Goal: Task Accomplishment & Management: Use online tool/utility

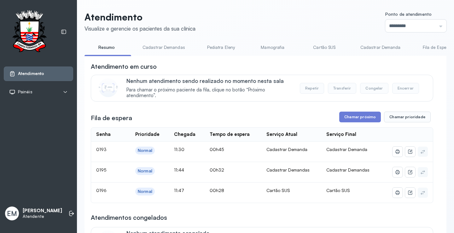
scroll to position [63, 0]
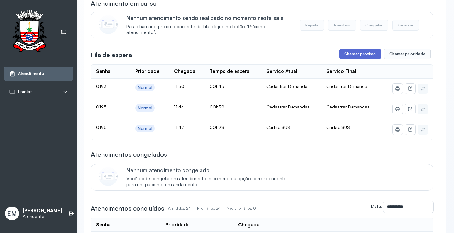
click at [351, 55] on button "Chamar próximo" at bounding box center [360, 54] width 42 height 11
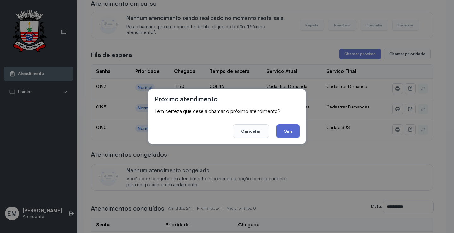
click at [293, 132] on button "Sim" at bounding box center [288, 131] width 23 height 14
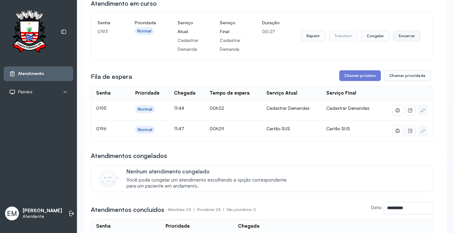
click at [397, 39] on button "Encerrar" at bounding box center [407, 36] width 27 height 11
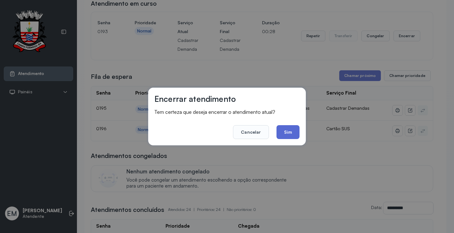
click at [287, 133] on button "Sim" at bounding box center [288, 132] width 23 height 14
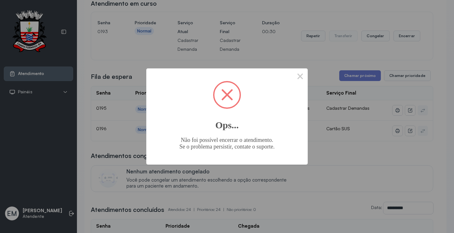
click at [292, 79] on div "× Ops... Não foi possível encerrar o atendimento. Se o problema persistir, cont…" at bounding box center [226, 116] width 161 height 96
click at [299, 73] on button "×" at bounding box center [300, 75] width 15 height 15
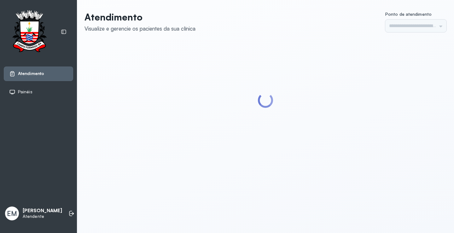
type input "*********"
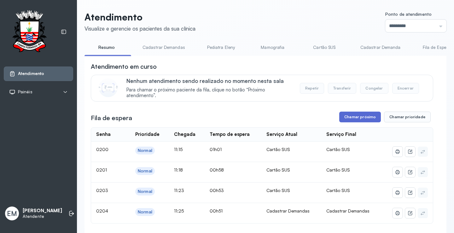
click at [358, 119] on button "Chamar próximo" at bounding box center [360, 117] width 42 height 11
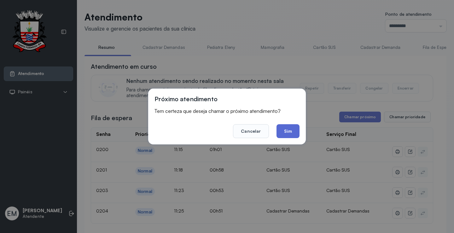
click at [293, 129] on button "Sim" at bounding box center [288, 131] width 23 height 14
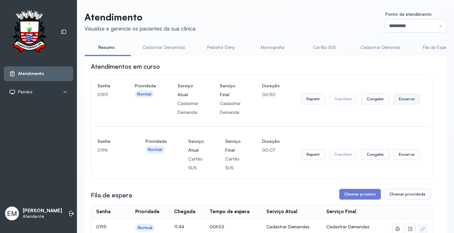
click at [405, 102] on button "Encerrar" at bounding box center [407, 99] width 27 height 11
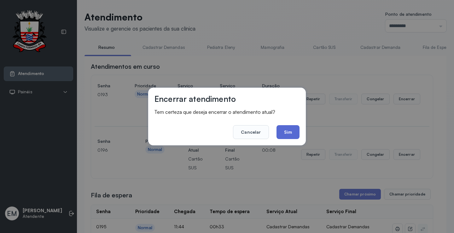
click at [289, 130] on button "Sim" at bounding box center [288, 132] width 23 height 14
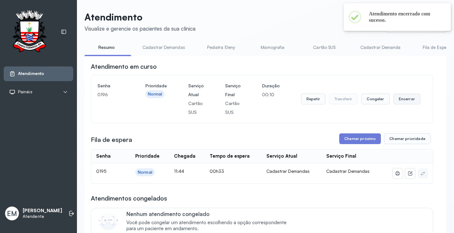
click at [401, 102] on button "Encerrar" at bounding box center [407, 99] width 27 height 11
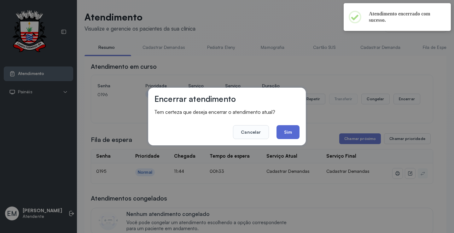
click at [286, 132] on button "Sim" at bounding box center [288, 132] width 23 height 14
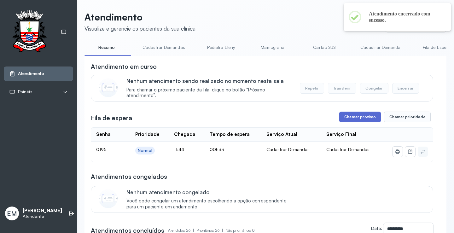
click at [361, 117] on button "Chamar próximo" at bounding box center [360, 117] width 42 height 11
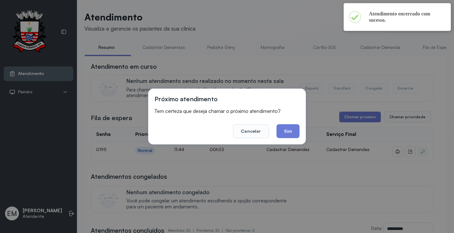
click at [274, 129] on footer "Cancelar Sim" at bounding box center [227, 126] width 145 height 23
click at [292, 130] on button "Sim" at bounding box center [288, 131] width 23 height 14
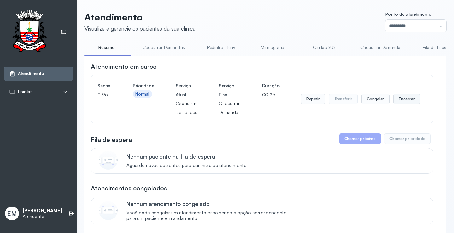
click at [397, 98] on button "Encerrar" at bounding box center [407, 99] width 27 height 11
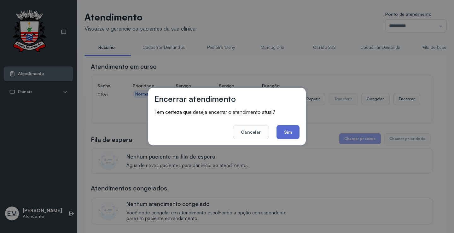
click at [293, 133] on button "Sim" at bounding box center [288, 132] width 23 height 14
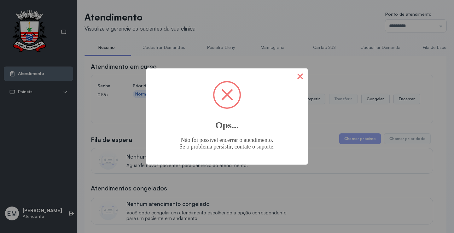
click at [297, 77] on button "×" at bounding box center [300, 75] width 15 height 15
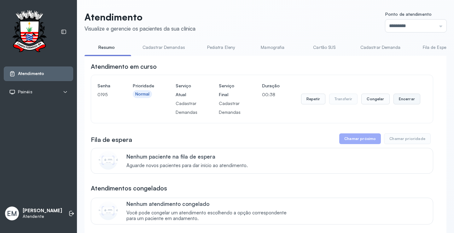
drag, startPoint x: 392, startPoint y: 106, endPoint x: 398, endPoint y: 99, distance: 9.2
click at [393, 105] on div "Repetir Transferir Congelar Encerrar" at bounding box center [360, 98] width 119 height 35
click at [397, 99] on button "Encerrar" at bounding box center [407, 99] width 27 height 11
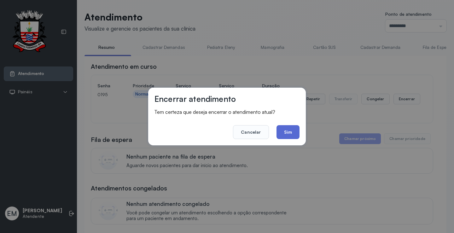
click at [279, 130] on button "Sim" at bounding box center [288, 132] width 23 height 14
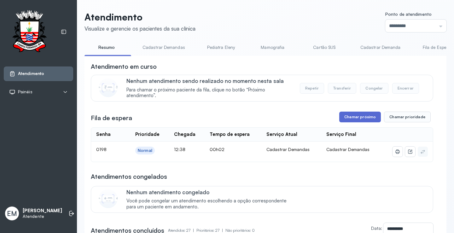
click at [364, 118] on button "Chamar próximo" at bounding box center [360, 117] width 42 height 11
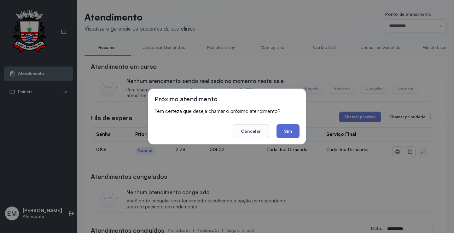
click at [287, 127] on button "Sim" at bounding box center [288, 131] width 23 height 14
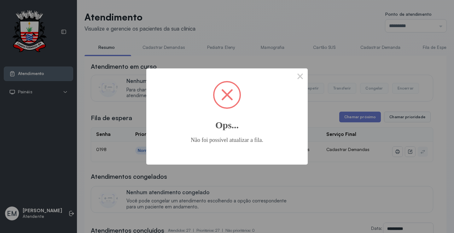
click at [293, 68] on button "×" at bounding box center [300, 75] width 15 height 15
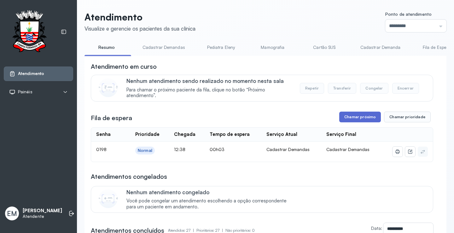
click at [359, 115] on button "Chamar próximo" at bounding box center [360, 117] width 42 height 11
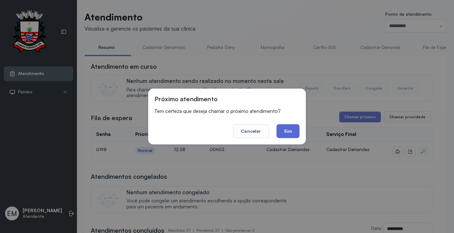
click at [286, 131] on button "Sim" at bounding box center [288, 131] width 23 height 14
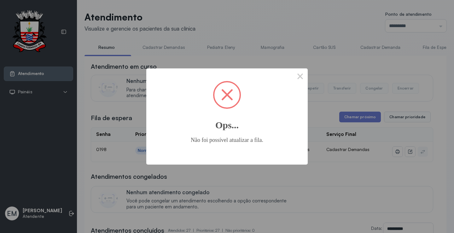
drag, startPoint x: 301, startPoint y: 77, endPoint x: 270, endPoint y: 56, distance: 37.4
click at [301, 76] on button "×" at bounding box center [300, 75] width 15 height 15
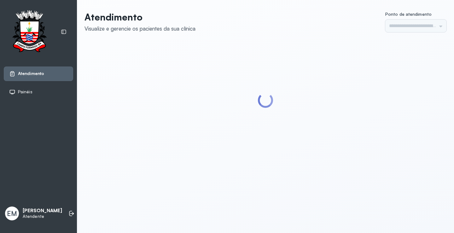
type input "*********"
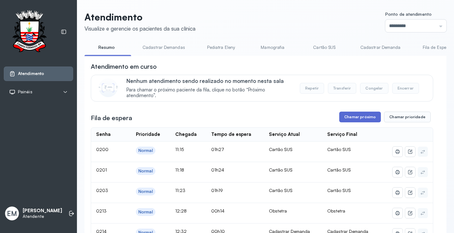
click at [347, 122] on button "Chamar próximo" at bounding box center [360, 117] width 42 height 11
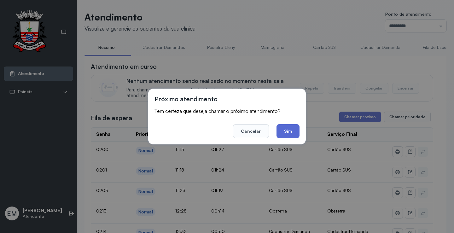
click at [277, 132] on button "Sim" at bounding box center [288, 131] width 23 height 14
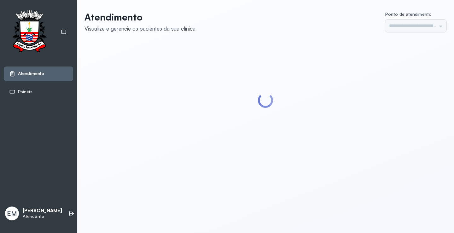
type input "*********"
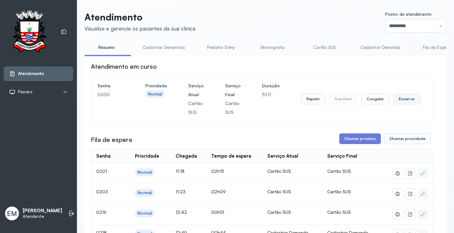
click at [409, 100] on button "Encerrar" at bounding box center [407, 99] width 27 height 11
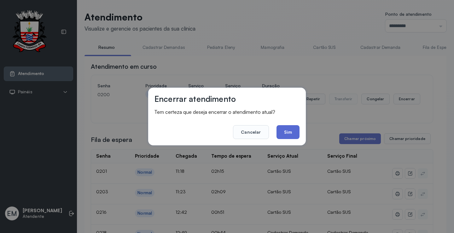
click at [298, 132] on button "Sim" at bounding box center [288, 132] width 23 height 14
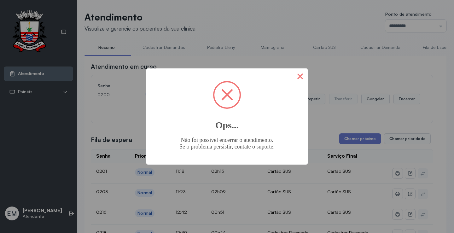
click at [294, 73] on button "×" at bounding box center [300, 75] width 15 height 15
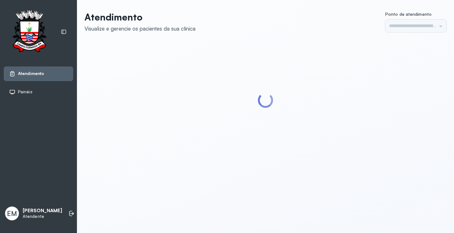
type input "*********"
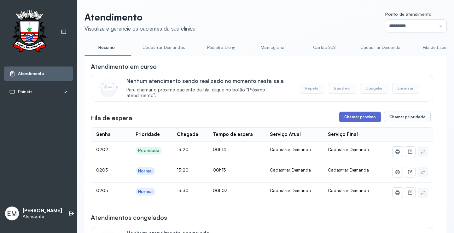
drag, startPoint x: 366, startPoint y: 114, endPoint x: 361, endPoint y: 118, distance: 6.5
click at [361, 118] on button "Chamar próximo" at bounding box center [360, 117] width 42 height 11
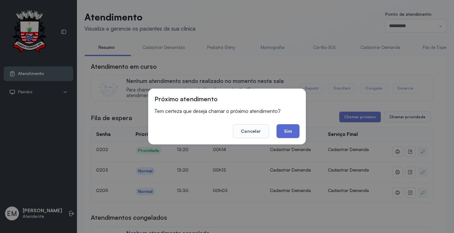
click at [291, 130] on button "Sim" at bounding box center [288, 131] width 23 height 14
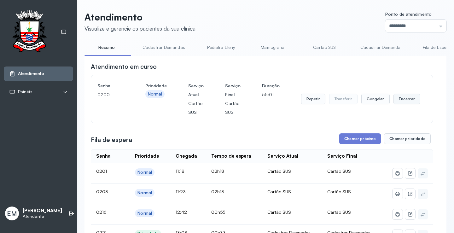
click at [404, 100] on button "Encerrar" at bounding box center [407, 99] width 27 height 11
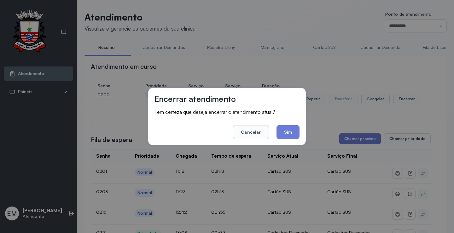
drag, startPoint x: 291, startPoint y: 131, endPoint x: 311, endPoint y: 72, distance: 61.6
click at [292, 125] on button "Sim" at bounding box center [288, 132] width 23 height 14
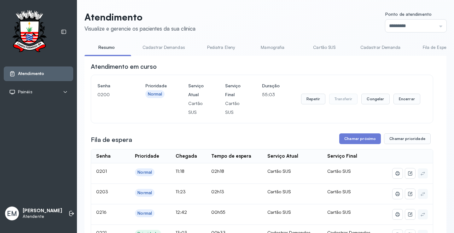
click at [319, 45] on link "Cartão SUS" at bounding box center [324, 47] width 44 height 10
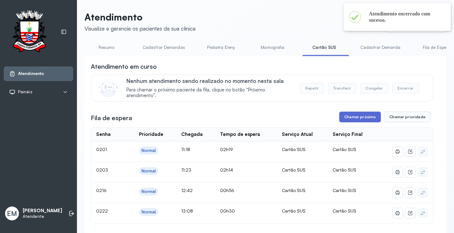
click at [353, 120] on button "Chamar próximo" at bounding box center [360, 117] width 42 height 11
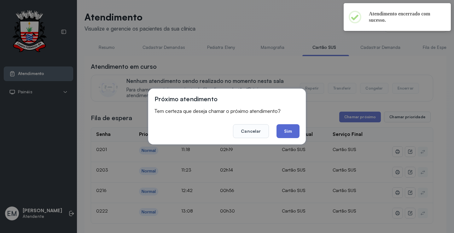
click at [286, 131] on button "Sim" at bounding box center [288, 131] width 23 height 14
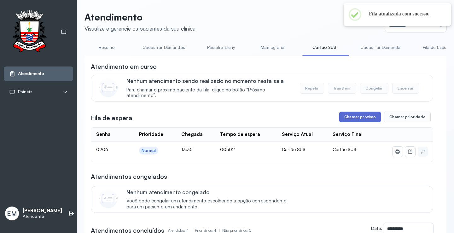
click at [349, 119] on button "Chamar próximo" at bounding box center [360, 117] width 42 height 11
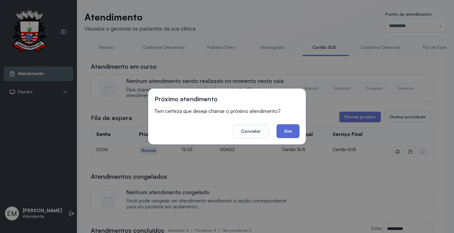
click at [284, 128] on button "Sim" at bounding box center [288, 131] width 23 height 14
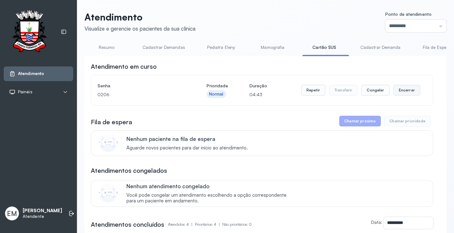
click at [403, 90] on button "Encerrar" at bounding box center [407, 90] width 27 height 11
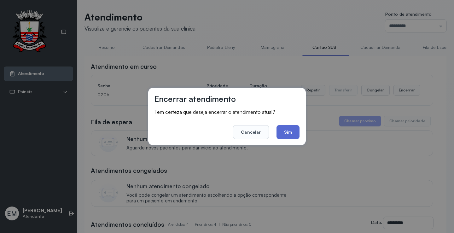
click at [294, 135] on button "Sim" at bounding box center [288, 132] width 23 height 14
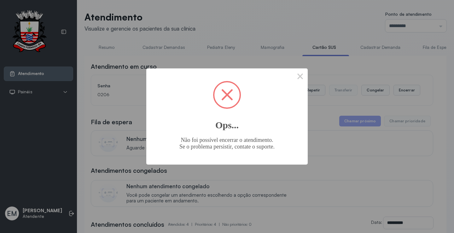
click at [293, 68] on button "×" at bounding box center [300, 75] width 15 height 15
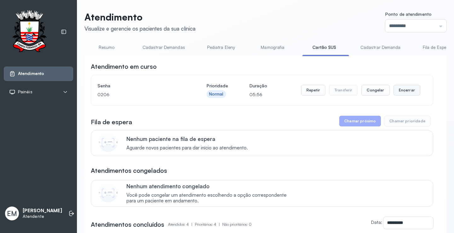
click at [400, 91] on button "Encerrar" at bounding box center [407, 90] width 27 height 11
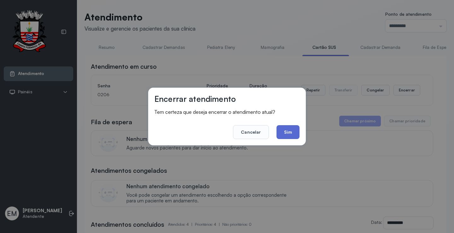
click at [290, 130] on button "Sim" at bounding box center [288, 132] width 23 height 14
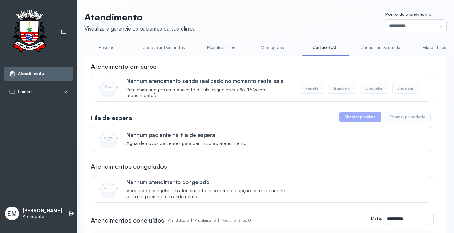
click at [120, 50] on link "Resumo" at bounding box center [107, 47] width 44 height 10
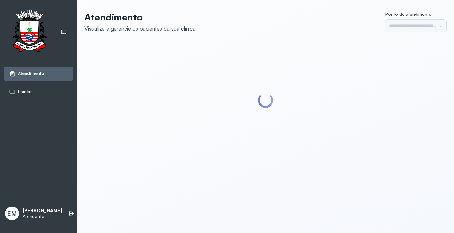
type input "*********"
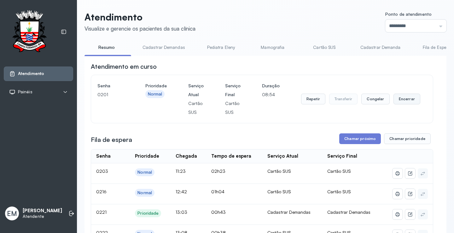
click at [399, 96] on button "Encerrar" at bounding box center [407, 99] width 27 height 11
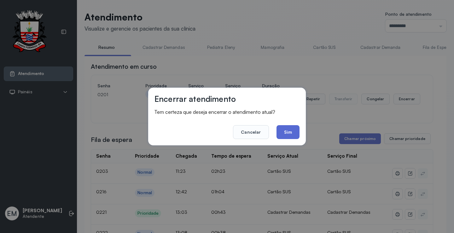
click at [289, 133] on button "Sim" at bounding box center [288, 132] width 23 height 14
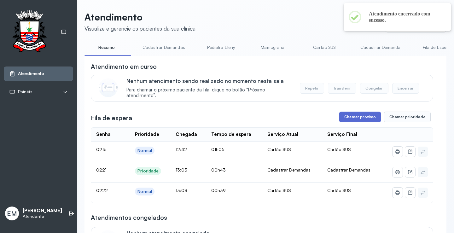
click at [354, 116] on button "Chamar próximo" at bounding box center [360, 117] width 42 height 11
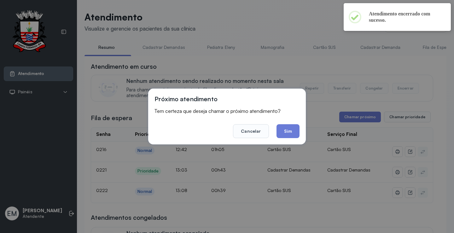
click at [279, 122] on footer "Cancelar Sim" at bounding box center [227, 126] width 145 height 23
click at [285, 126] on button "Sim" at bounding box center [288, 131] width 23 height 14
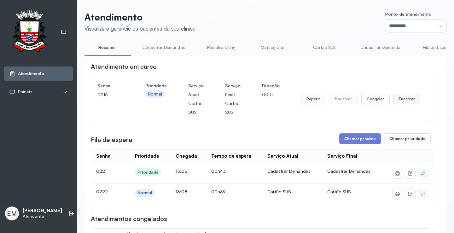
click at [400, 99] on button "Encerrar" at bounding box center [407, 99] width 27 height 11
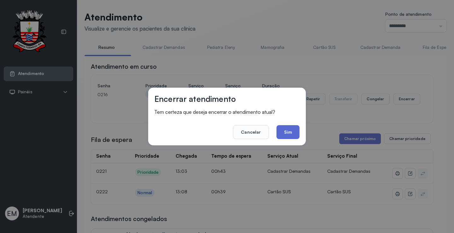
click at [299, 130] on button "Sim" at bounding box center [288, 132] width 23 height 14
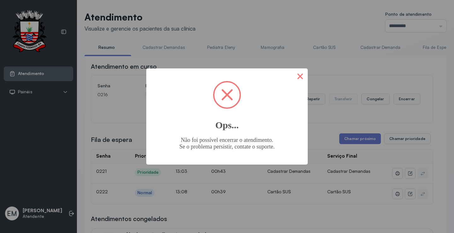
click at [302, 76] on button "×" at bounding box center [300, 75] width 15 height 15
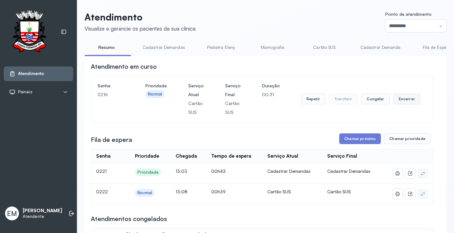
click at [400, 97] on button "Encerrar" at bounding box center [407, 99] width 27 height 11
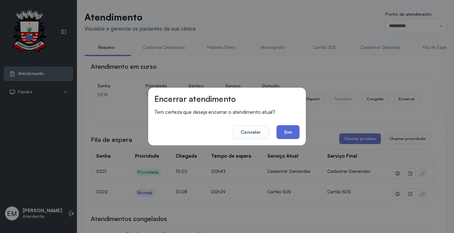
click at [295, 135] on button "Sim" at bounding box center [288, 132] width 23 height 14
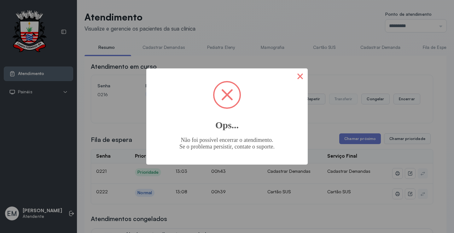
click at [295, 81] on button "×" at bounding box center [300, 75] width 15 height 15
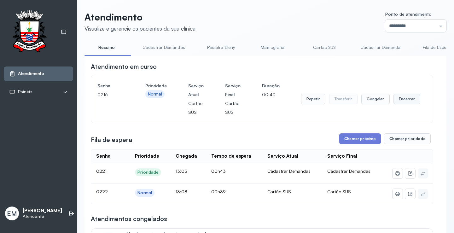
click at [401, 98] on button "Encerrar" at bounding box center [407, 99] width 27 height 11
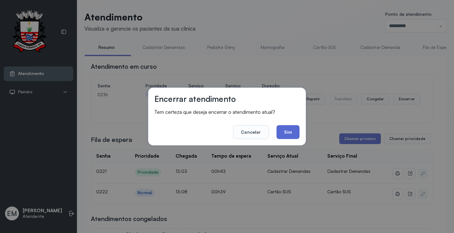
click at [281, 131] on button "Sim" at bounding box center [288, 132] width 23 height 14
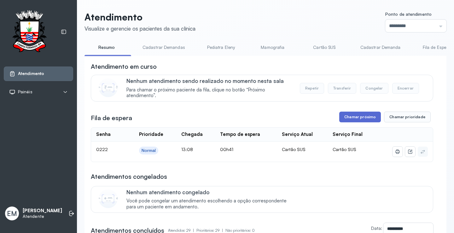
click at [360, 117] on button "Chamar próximo" at bounding box center [360, 117] width 42 height 11
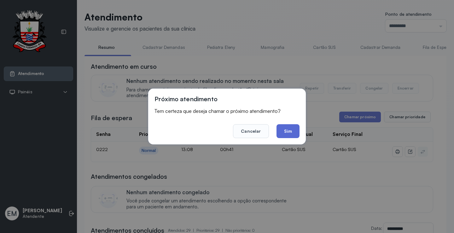
click at [291, 132] on button "Sim" at bounding box center [288, 131] width 23 height 14
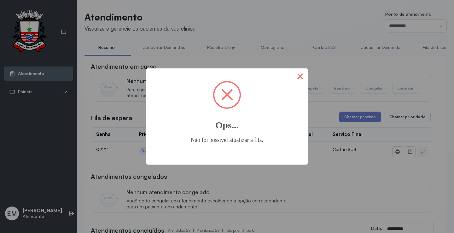
click at [306, 80] on button "×" at bounding box center [300, 75] width 15 height 15
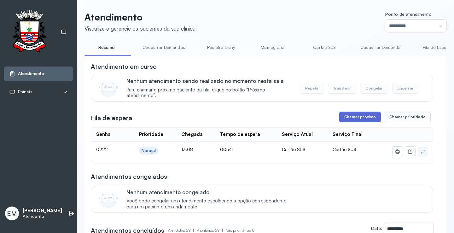
click at [352, 121] on button "Chamar próximo" at bounding box center [360, 117] width 42 height 11
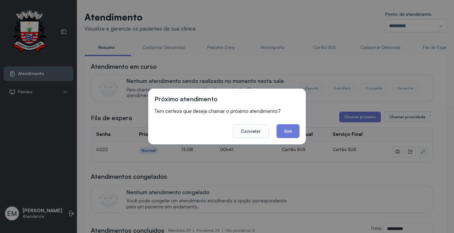
click at [294, 127] on button "Sim" at bounding box center [288, 131] width 23 height 14
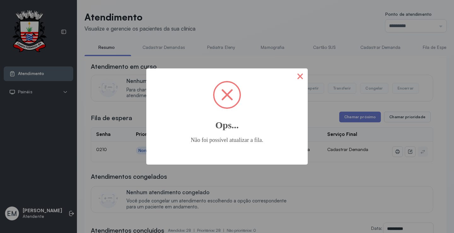
click at [302, 75] on button "×" at bounding box center [300, 75] width 15 height 15
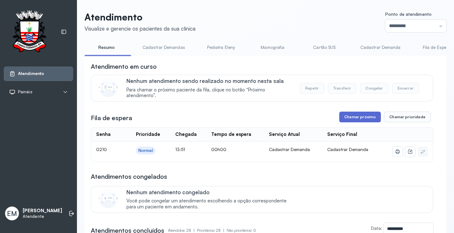
click at [370, 114] on button "Chamar próximo" at bounding box center [360, 117] width 42 height 11
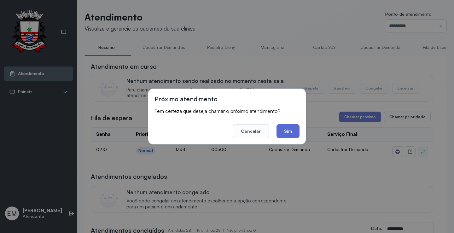
click at [292, 127] on button "Sim" at bounding box center [288, 131] width 23 height 14
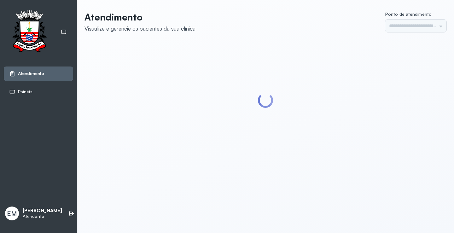
type input "*********"
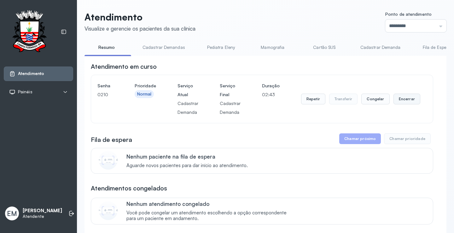
click at [404, 102] on button "Encerrar" at bounding box center [407, 99] width 27 height 11
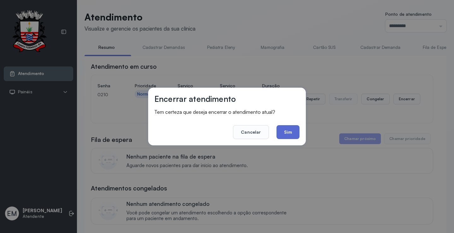
click at [298, 131] on button "Sim" at bounding box center [288, 132] width 23 height 14
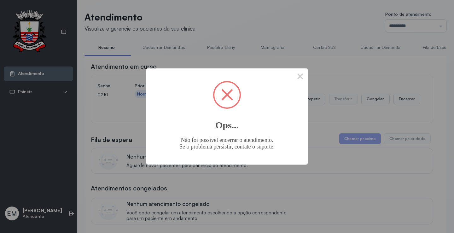
click at [307, 79] on button "×" at bounding box center [300, 75] width 15 height 15
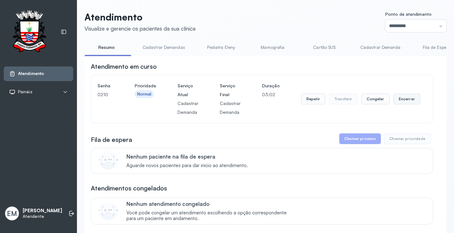
click at [398, 102] on button "Encerrar" at bounding box center [407, 99] width 27 height 11
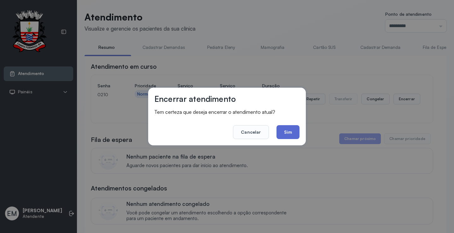
click at [282, 132] on button "Sim" at bounding box center [288, 132] width 23 height 14
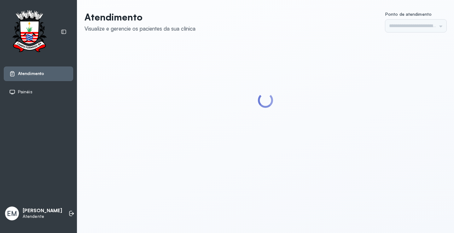
type input "*********"
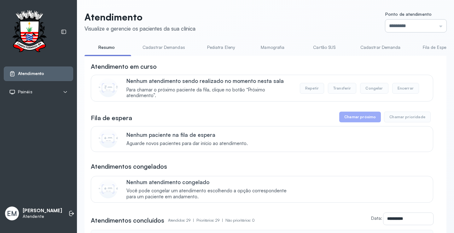
click at [385, 20] on input "*********" at bounding box center [415, 26] width 61 height 13
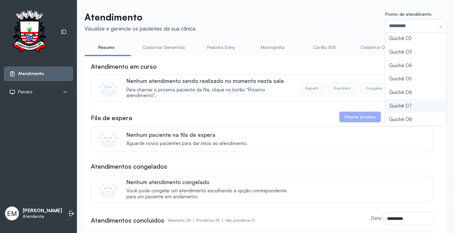
scroll to position [28, 0]
type input "*********"
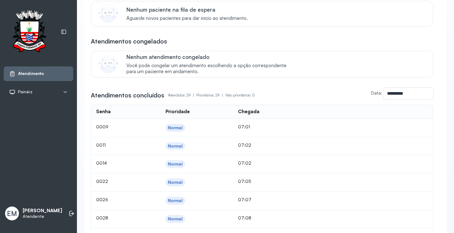
scroll to position [126, 0]
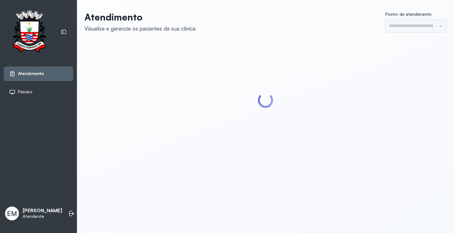
type input "*********"
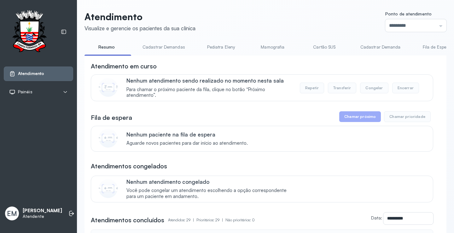
scroll to position [32, 0]
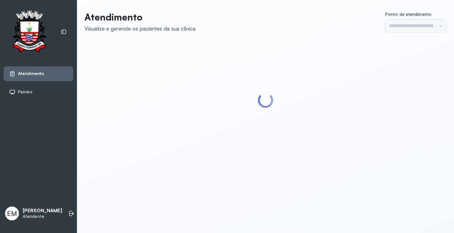
type input "*********"
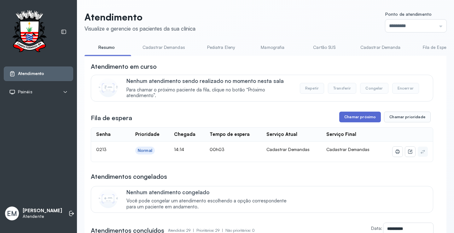
click at [356, 117] on button "Chamar próximo" at bounding box center [360, 117] width 42 height 11
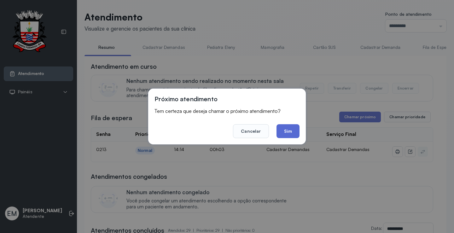
click at [293, 129] on button "Sim" at bounding box center [288, 131] width 23 height 14
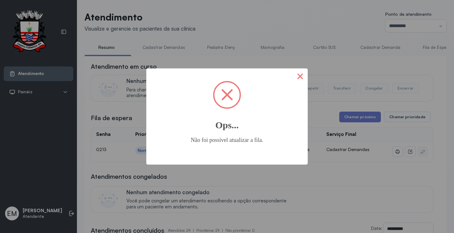
click at [301, 77] on button "×" at bounding box center [300, 75] width 15 height 15
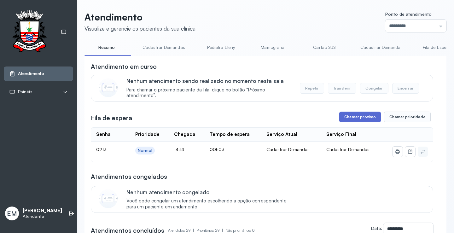
click at [362, 118] on button "Chamar próximo" at bounding box center [360, 117] width 42 height 11
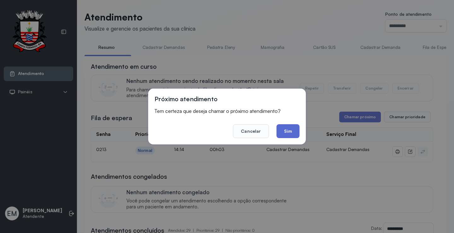
click at [291, 128] on button "Sim" at bounding box center [288, 131] width 23 height 14
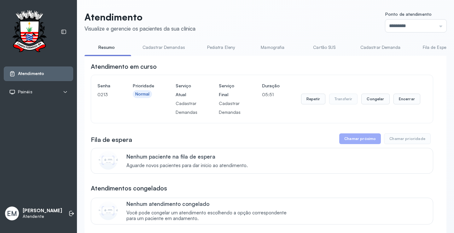
click at [400, 98] on button "Encerrar" at bounding box center [407, 99] width 27 height 11
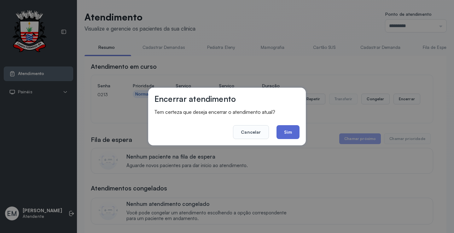
click at [289, 129] on button "Sim" at bounding box center [288, 132] width 23 height 14
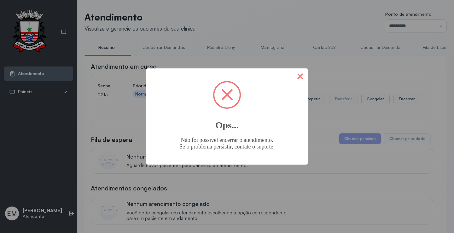
click at [300, 73] on button "×" at bounding box center [300, 75] width 15 height 15
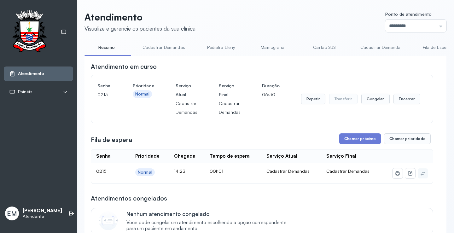
click at [400, 94] on div "Repetir Transferir Congelar Encerrar" at bounding box center [360, 98] width 119 height 35
click at [404, 102] on button "Encerrar" at bounding box center [407, 99] width 27 height 11
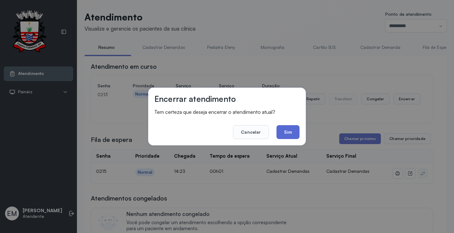
click at [286, 133] on button "Sim" at bounding box center [288, 132] width 23 height 14
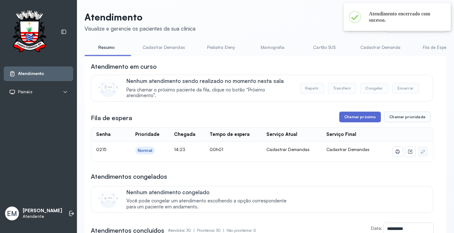
click at [353, 115] on button "Chamar próximo" at bounding box center [360, 117] width 42 height 11
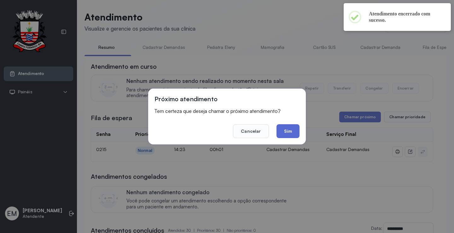
click at [289, 131] on button "Sim" at bounding box center [288, 131] width 23 height 14
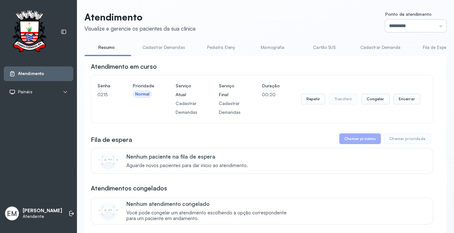
click at [399, 24] on input "*********" at bounding box center [415, 26] width 61 height 13
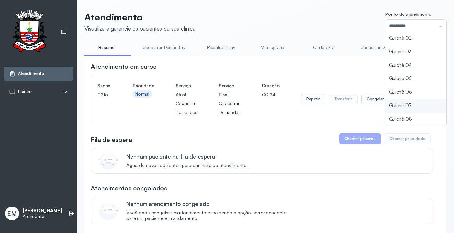
type input "*********"
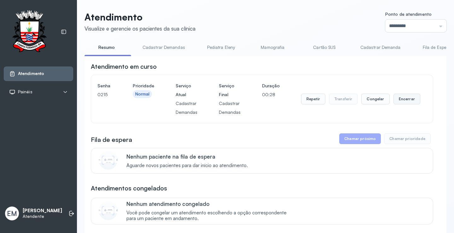
click at [400, 97] on button "Encerrar" at bounding box center [407, 99] width 27 height 11
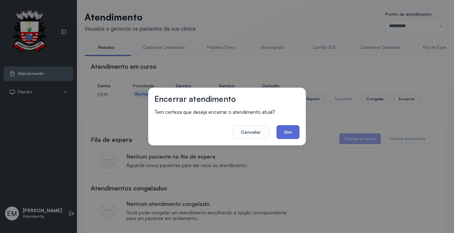
click at [278, 129] on button "Sim" at bounding box center [288, 132] width 23 height 14
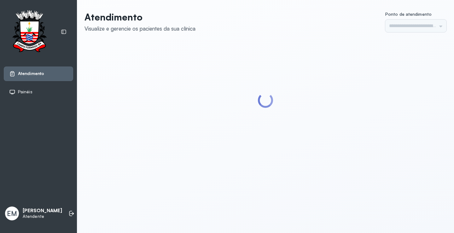
type input "*********"
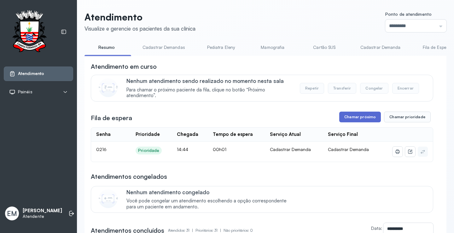
click at [355, 116] on button "Chamar próximo" at bounding box center [360, 117] width 42 height 11
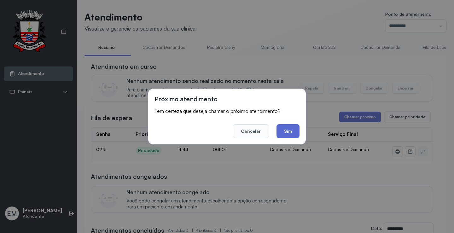
click at [286, 128] on button "Sim" at bounding box center [288, 131] width 23 height 14
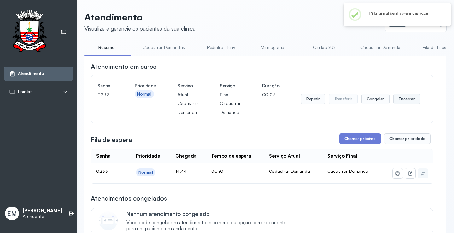
click at [398, 96] on button "Encerrar" at bounding box center [407, 99] width 27 height 11
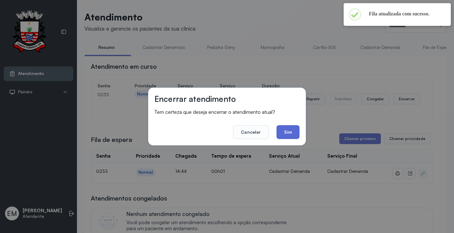
click at [286, 129] on button "Sim" at bounding box center [288, 132] width 23 height 14
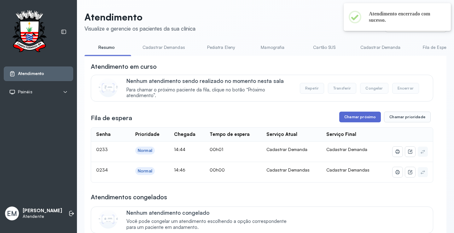
click at [354, 116] on button "Chamar próximo" at bounding box center [360, 117] width 42 height 11
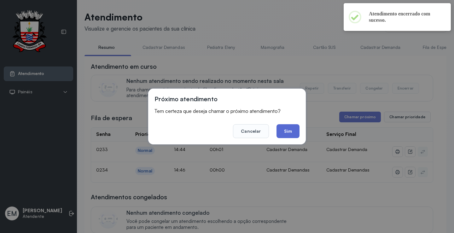
click at [290, 129] on button "Sim" at bounding box center [288, 131] width 23 height 14
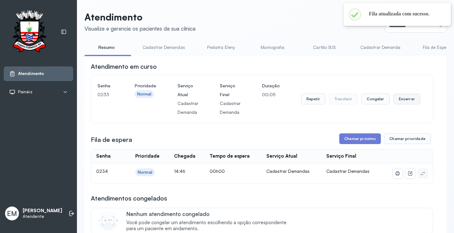
click at [404, 99] on button "Encerrar" at bounding box center [407, 99] width 27 height 11
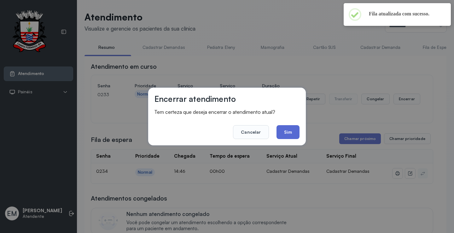
click at [287, 131] on button "Sim" at bounding box center [288, 132] width 23 height 14
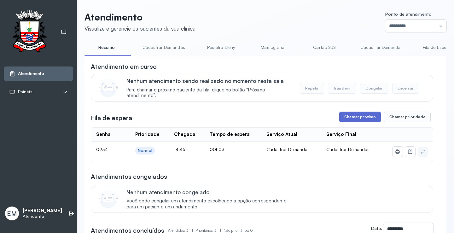
click at [350, 118] on button "Chamar próximo" at bounding box center [360, 117] width 42 height 11
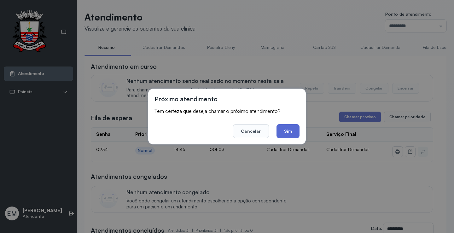
click at [287, 127] on button "Sim" at bounding box center [288, 131] width 23 height 14
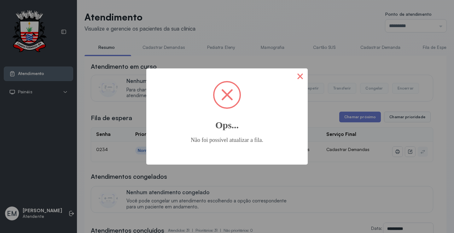
click at [301, 76] on button "×" at bounding box center [300, 75] width 15 height 15
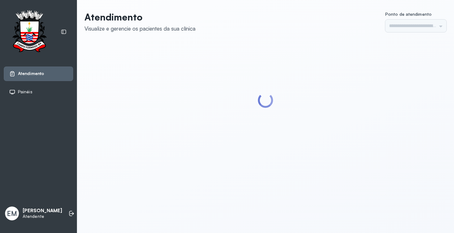
type input "*********"
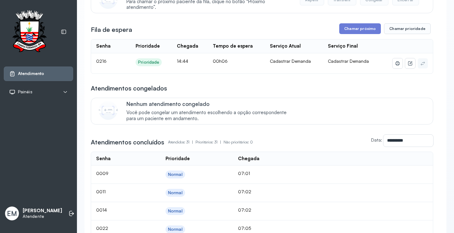
scroll to position [95, 0]
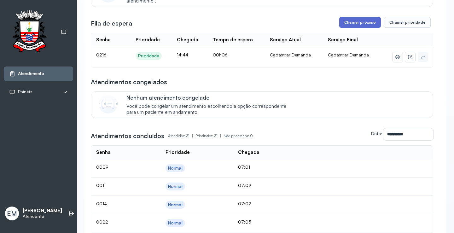
click at [350, 21] on button "Chamar próximo" at bounding box center [360, 22] width 42 height 11
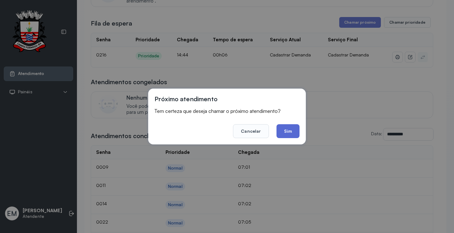
click at [289, 131] on button "Sim" at bounding box center [288, 131] width 23 height 14
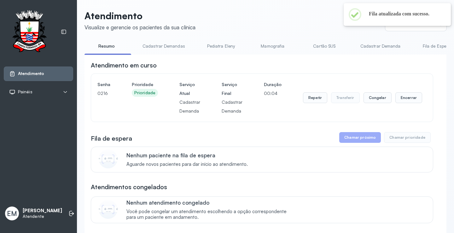
scroll to position [0, 0]
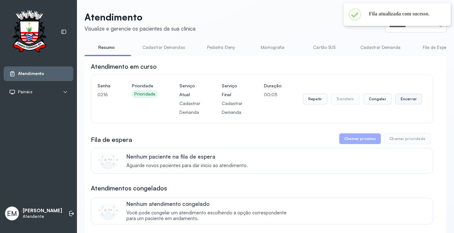
click at [406, 100] on button "Encerrar" at bounding box center [408, 99] width 27 height 11
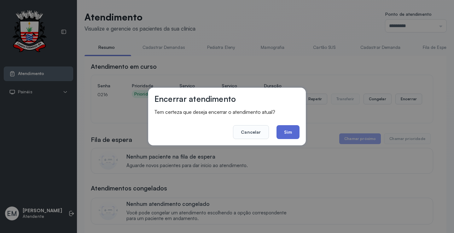
click at [289, 129] on button "Sim" at bounding box center [288, 132] width 23 height 14
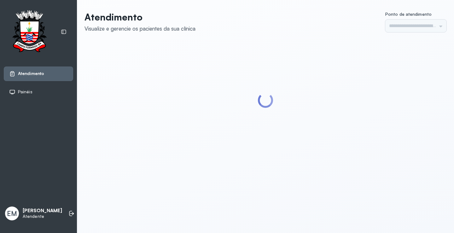
type input "*********"
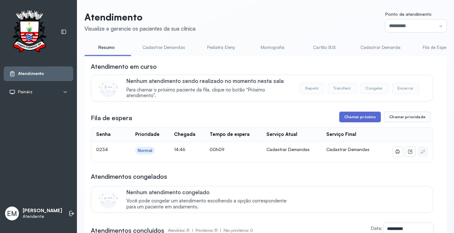
click at [359, 119] on button "Chamar próximo" at bounding box center [360, 117] width 42 height 11
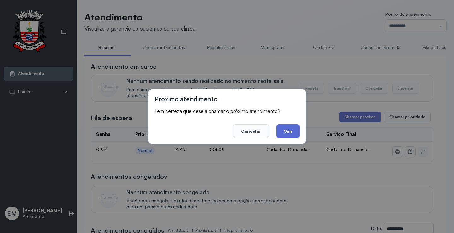
click at [289, 131] on button "Sim" at bounding box center [288, 131] width 23 height 14
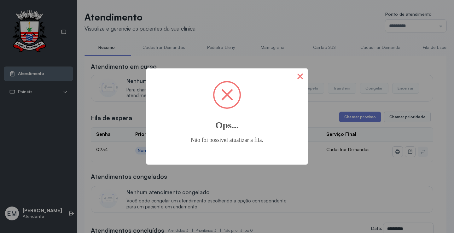
click at [302, 75] on button "×" at bounding box center [300, 75] width 15 height 15
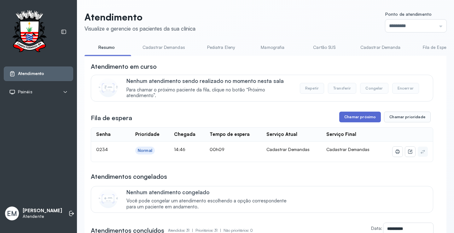
click at [348, 116] on button "Chamar próximo" at bounding box center [360, 117] width 42 height 11
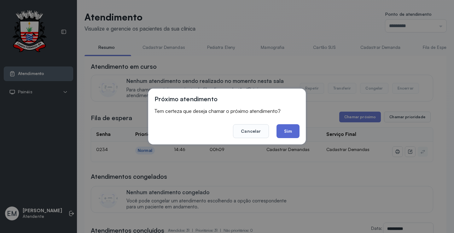
click at [283, 129] on button "Sim" at bounding box center [288, 131] width 23 height 14
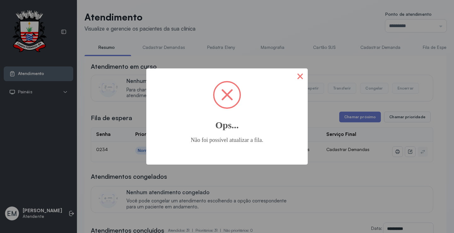
click at [303, 77] on button "×" at bounding box center [300, 75] width 15 height 15
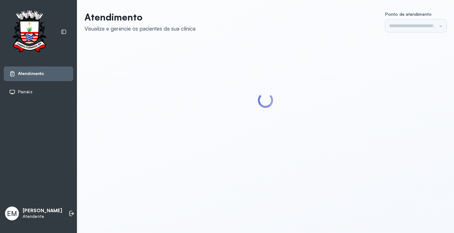
type input "*********"
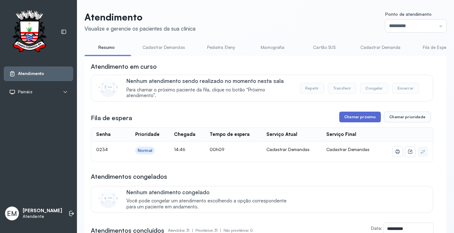
click at [356, 115] on button "Chamar próximo" at bounding box center [360, 117] width 42 height 11
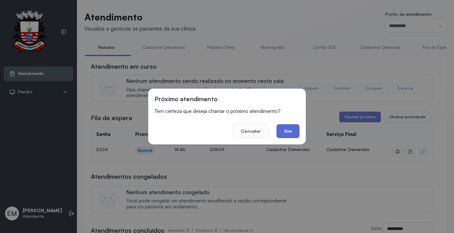
click at [285, 130] on button "Sim" at bounding box center [288, 131] width 23 height 14
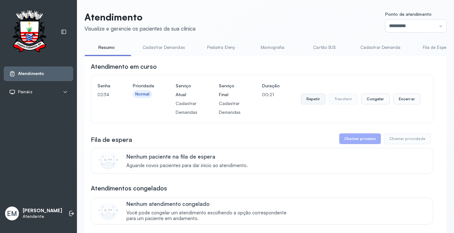
click at [307, 100] on button "Repetir" at bounding box center [313, 99] width 24 height 11
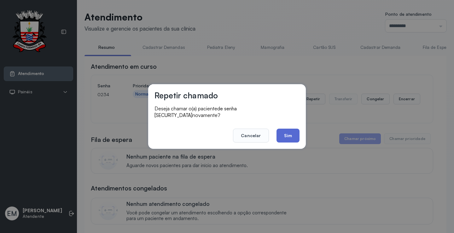
click at [289, 131] on button "Sim" at bounding box center [288, 136] width 23 height 14
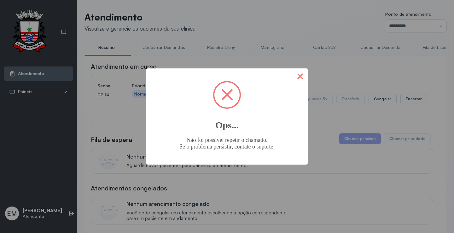
click at [302, 73] on button "×" at bounding box center [300, 75] width 15 height 15
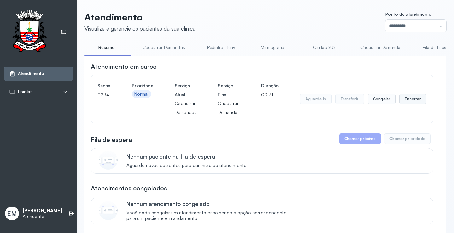
click at [405, 97] on button "Encerrar" at bounding box center [413, 99] width 27 height 11
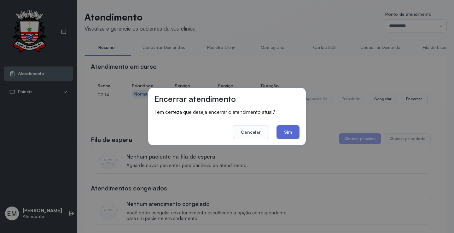
drag, startPoint x: 287, startPoint y: 132, endPoint x: 246, endPoint y: 118, distance: 43.7
click at [286, 132] on button "Sim" at bounding box center [288, 132] width 23 height 14
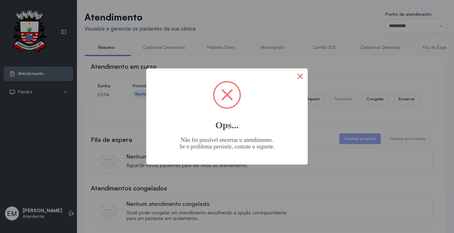
click at [301, 77] on button "×" at bounding box center [300, 75] width 15 height 15
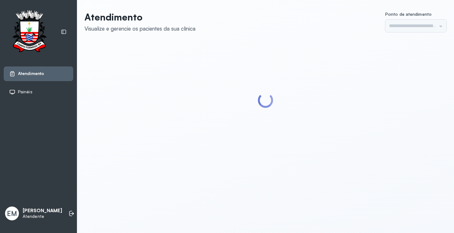
type input "*********"
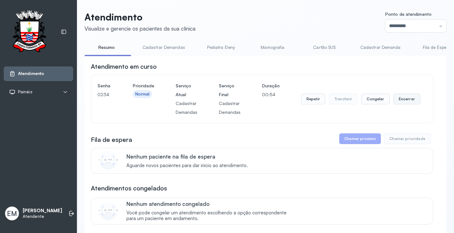
click at [403, 98] on button "Encerrar" at bounding box center [407, 99] width 27 height 11
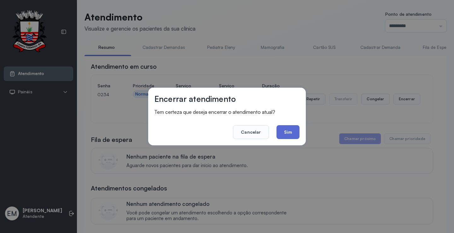
click at [283, 128] on button "Sim" at bounding box center [288, 132] width 23 height 14
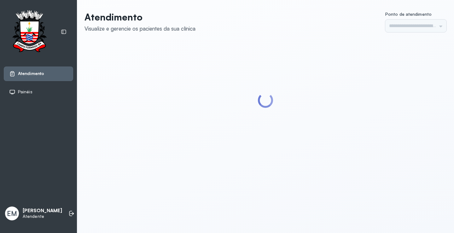
type input "*********"
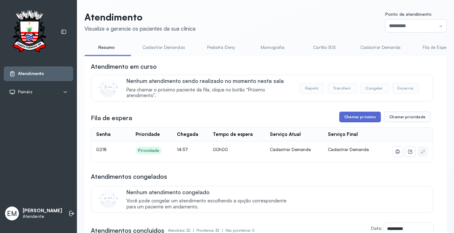
click at [362, 117] on button "Chamar próximo" at bounding box center [360, 117] width 42 height 11
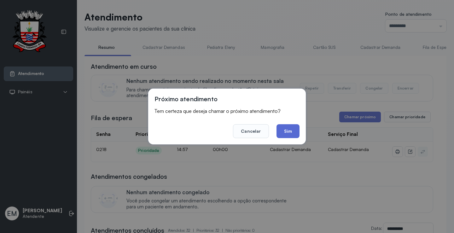
click at [286, 131] on button "Sim" at bounding box center [288, 131] width 23 height 14
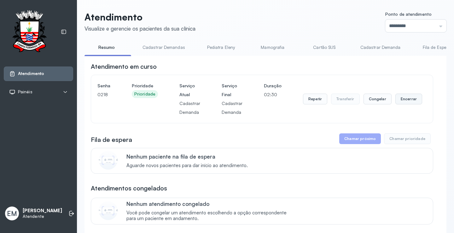
click at [401, 98] on button "Encerrar" at bounding box center [408, 99] width 27 height 11
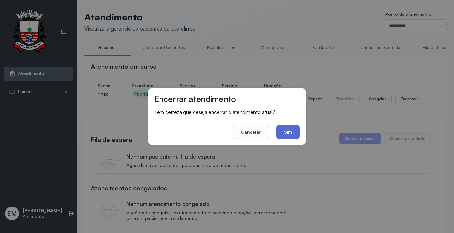
click at [287, 131] on button "Sim" at bounding box center [288, 132] width 23 height 14
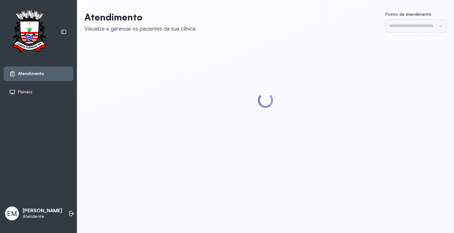
type input "*********"
